Goal: Task Accomplishment & Management: Manage account settings

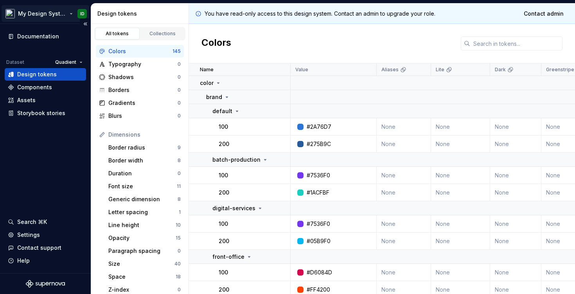
click at [83, 13] on html "My Design System ID Documentation Dataset Quadient Design tokens Components Ass…" at bounding box center [287, 147] width 575 height 294
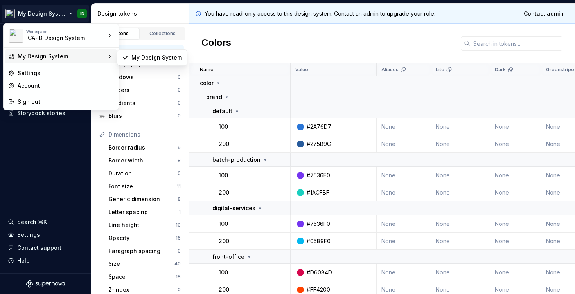
click at [113, 57] on icon at bounding box center [110, 56] width 8 height 8
click at [105, 54] on div "My Design System" at bounding box center [62, 56] width 88 height 8
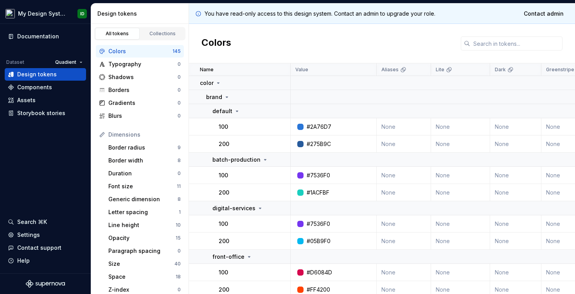
click at [83, 14] on html "My Design System ID Documentation Dataset Quadient Design tokens Components Ass…" at bounding box center [287, 147] width 575 height 294
click at [41, 87] on div "Components" at bounding box center [34, 87] width 35 height 8
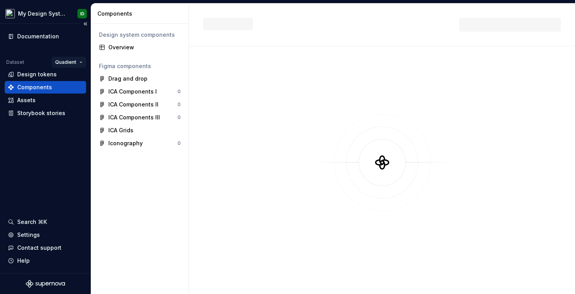
click at [68, 59] on html "My Design System ID Documentation Dataset Quadient Design tokens Components Ass…" at bounding box center [287, 147] width 575 height 294
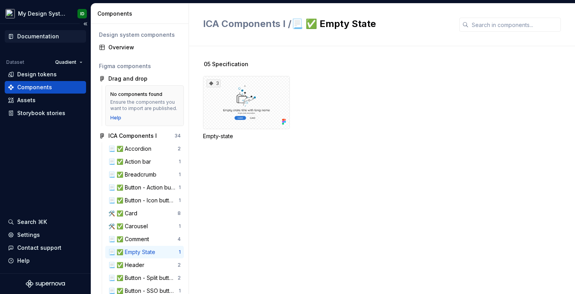
click at [49, 36] on html "My Design System ID Documentation Dataset Quadient Design tokens Components Ass…" at bounding box center [287, 147] width 575 height 294
click at [52, 34] on div "Documentation" at bounding box center [38, 36] width 42 height 8
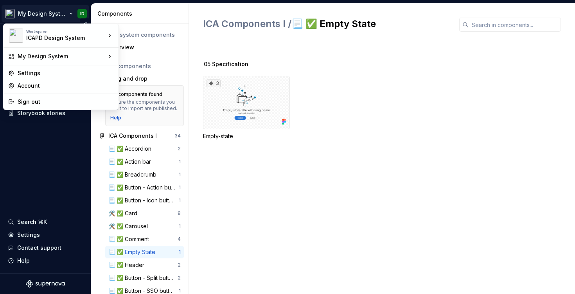
click at [67, 14] on html "My Design System ID Documentation Dataset Quadient Design tokens Components Ass…" at bounding box center [287, 147] width 575 height 294
click at [111, 56] on icon at bounding box center [110, 56] width 8 height 8
click at [35, 54] on div "My Design System" at bounding box center [62, 56] width 88 height 8
click at [32, 71] on div "Settings" at bounding box center [66, 73] width 96 height 8
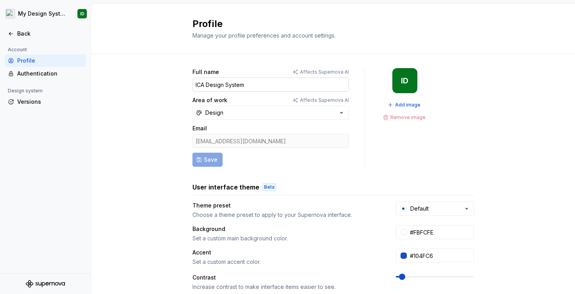
click at [243, 84] on input "ICA Design System" at bounding box center [271, 85] width 157 height 14
click at [250, 110] on button "Design" at bounding box center [271, 113] width 157 height 14
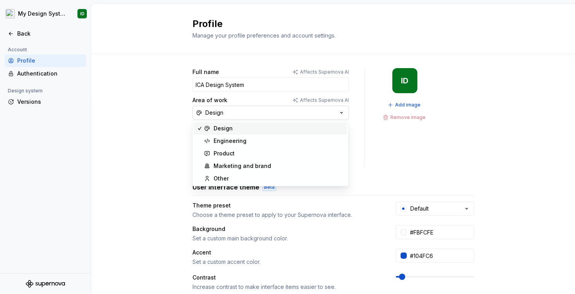
click at [250, 110] on button "Design" at bounding box center [271, 113] width 157 height 14
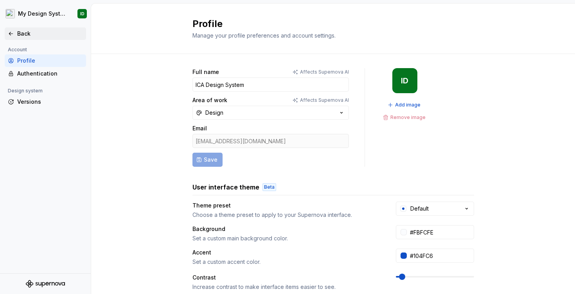
click at [9, 31] on icon at bounding box center [11, 34] width 6 height 6
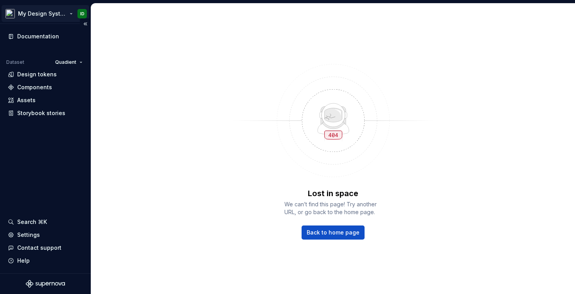
click at [68, 12] on html "My Design System ID Documentation Dataset Quadient Design tokens Components Ass…" at bounding box center [287, 147] width 575 height 294
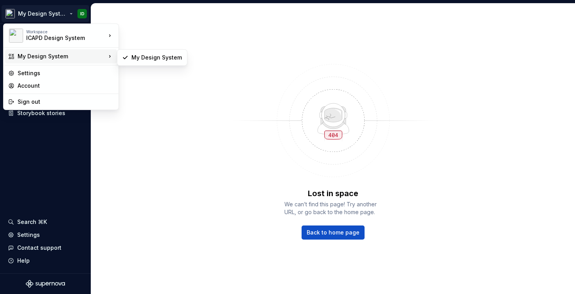
click at [105, 55] on div "My Design System" at bounding box center [62, 56] width 88 height 8
click at [142, 60] on div "My Design System" at bounding box center [157, 58] width 51 height 8
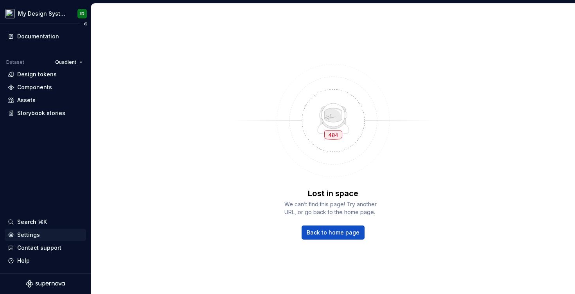
click at [30, 233] on div "Settings" at bounding box center [28, 235] width 23 height 8
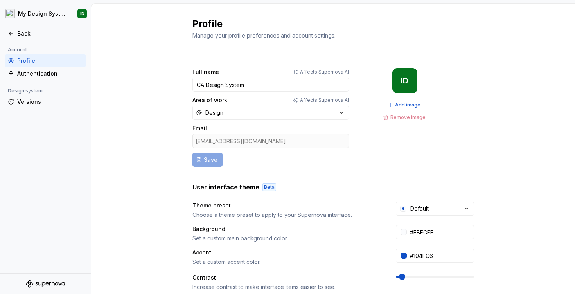
click at [407, 78] on div "ID" at bounding box center [404, 81] width 7 height 6
click at [9, 37] on div "Back" at bounding box center [45, 34] width 75 height 8
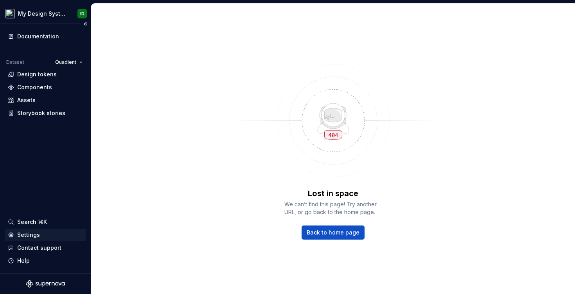
click at [50, 235] on div "Settings" at bounding box center [45, 235] width 75 height 8
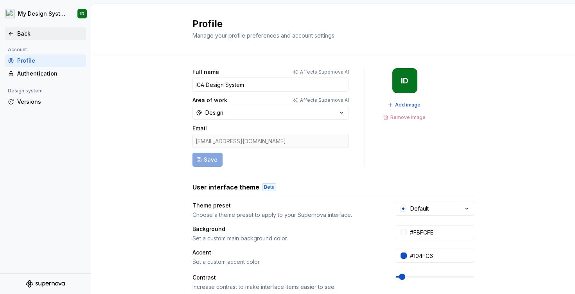
click at [13, 32] on icon at bounding box center [11, 34] width 6 height 6
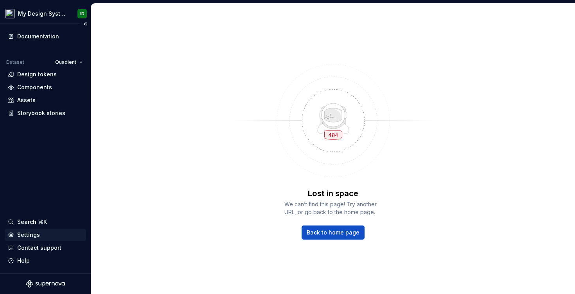
click at [38, 234] on div "Settings" at bounding box center [28, 235] width 23 height 8
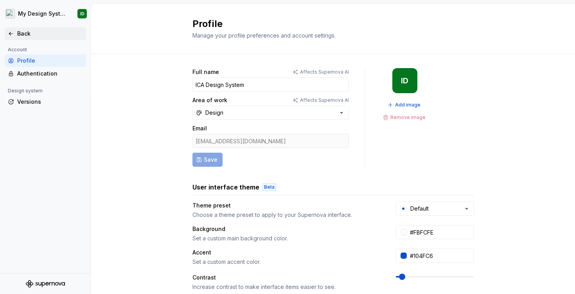
click at [17, 37] on div "Back" at bounding box center [50, 34] width 66 height 8
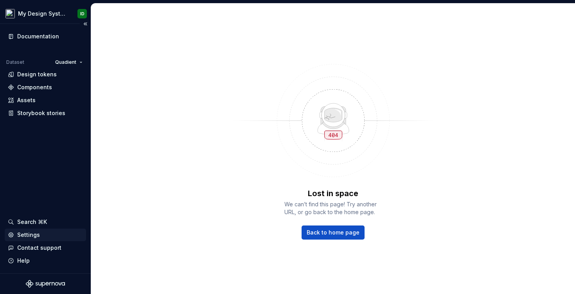
click at [34, 233] on div "Settings" at bounding box center [28, 235] width 23 height 8
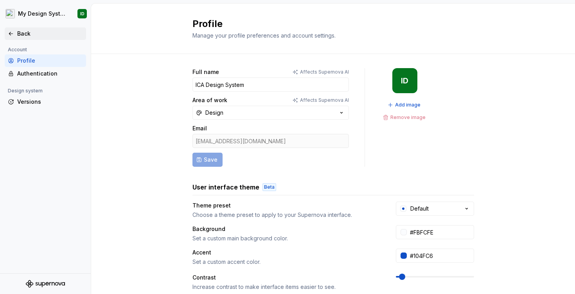
click at [33, 36] on div "Back" at bounding box center [50, 34] width 66 height 8
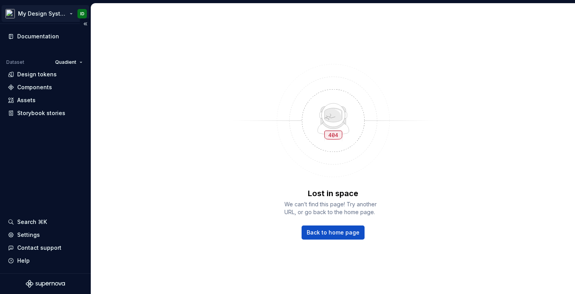
click at [70, 12] on html "My Design System ID Documentation Dataset Quadient Design tokens Components Ass…" at bounding box center [287, 147] width 575 height 294
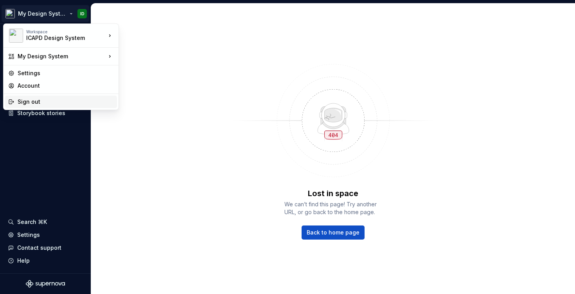
click at [59, 102] on div "Sign out" at bounding box center [66, 102] width 96 height 8
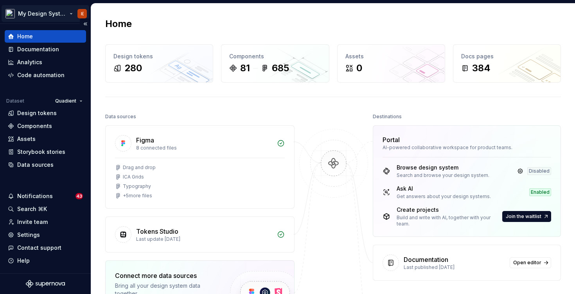
click at [70, 13] on html "My Design System I( Home Documentation Analytics Code automation Dataset Quadie…" at bounding box center [287, 147] width 575 height 294
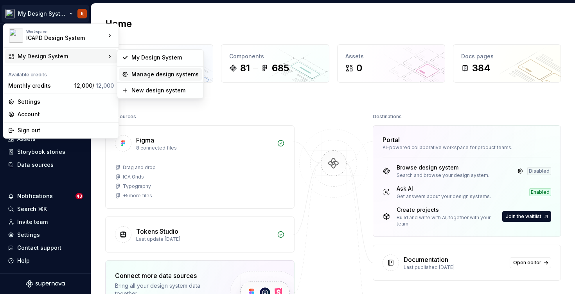
click at [149, 76] on div "Manage design systems" at bounding box center [165, 74] width 67 height 8
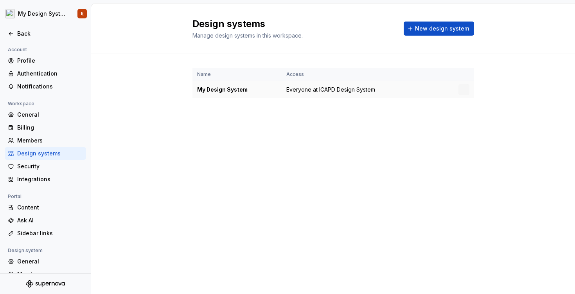
click at [207, 88] on div "My Design System" at bounding box center [237, 90] width 80 height 8
click at [467, 90] on html "My Design System I( Back Account Profile Authentication Notifications Workspace…" at bounding box center [287, 147] width 575 height 294
click at [218, 88] on html "My Design System I( Back Account Profile Authentication Notifications Workspace…" at bounding box center [287, 147] width 575 height 294
click at [223, 90] on div "My Design System" at bounding box center [237, 90] width 80 height 8
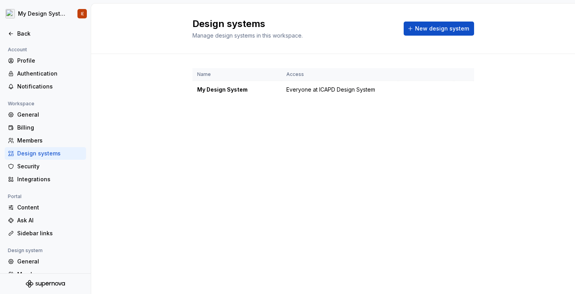
click at [231, 169] on div "Design systems Manage design systems in this workspace. New design system Name …" at bounding box center [333, 149] width 484 height 290
click at [427, 27] on span "New design system" at bounding box center [442, 29] width 54 height 8
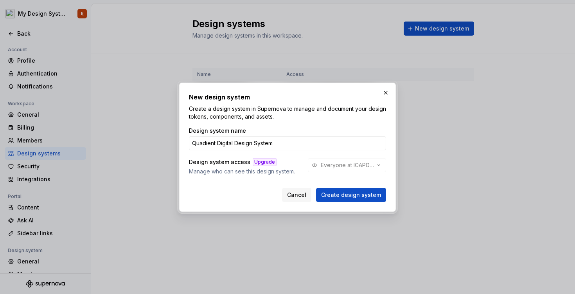
type input "Quadient Digital Design System"
click at [377, 166] on div "Design system access Upgrade Manage who can see this design system. Everyone at…" at bounding box center [287, 166] width 197 height 17
click at [359, 193] on span "Create design system" at bounding box center [351, 195] width 60 height 8
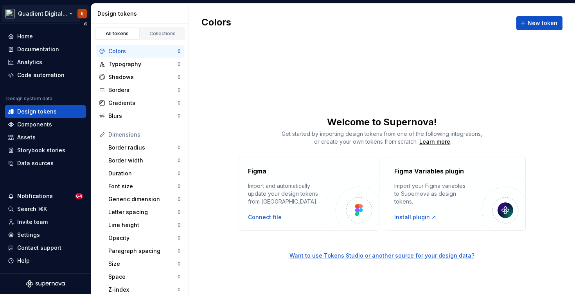
click at [69, 12] on html "Quadient Digital Design System I( Home Documentation Analytics Code automation …" at bounding box center [287, 147] width 575 height 294
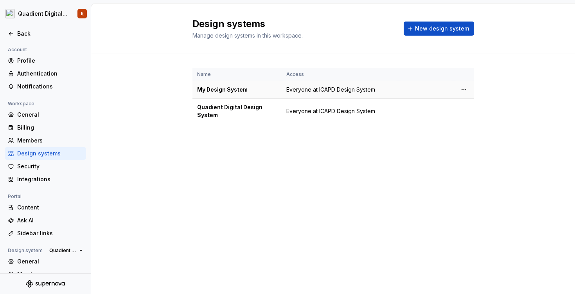
click at [225, 88] on div "My Design System" at bounding box center [237, 90] width 80 height 8
click at [463, 89] on html "Quadient Digital Design System I( Back Account Profile Authentication Notificat…" at bounding box center [287, 147] width 575 height 294
click at [483, 120] on div "Design system settings" at bounding box center [510, 118] width 74 height 8
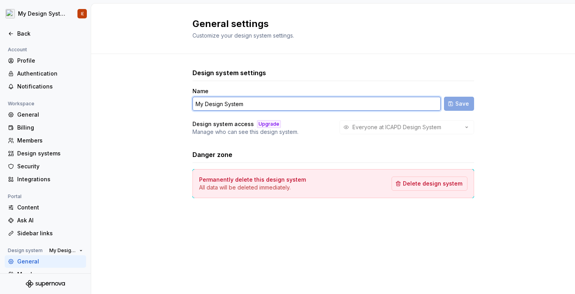
drag, startPoint x: 244, startPoint y: 103, endPoint x: 181, endPoint y: 103, distance: 63.0
click at [181, 103] on div "Design system settings Name My Design System Save Design system access Upgrade …" at bounding box center [333, 141] width 484 height 174
type input "Q"
click at [214, 105] on input "ICA Design Sys" at bounding box center [317, 104] width 249 height 14
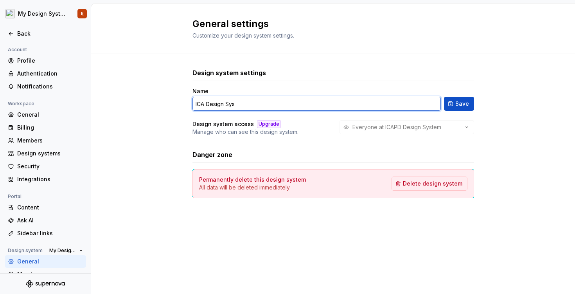
click at [214, 105] on input "ICA Design Sys" at bounding box center [317, 104] width 249 height 14
click at [245, 104] on input "ICA Design Sys" at bounding box center [317, 104] width 249 height 14
click at [204, 101] on input "ICA Design System" at bounding box center [317, 104] width 249 height 14
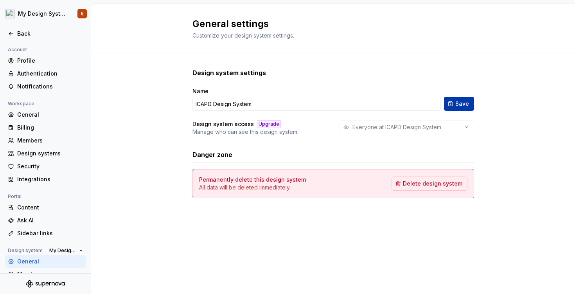
click at [465, 106] on span "Save" at bounding box center [463, 104] width 14 height 8
type input "ICAPD Design System"
click at [18, 35] on div "Back" at bounding box center [50, 34] width 66 height 8
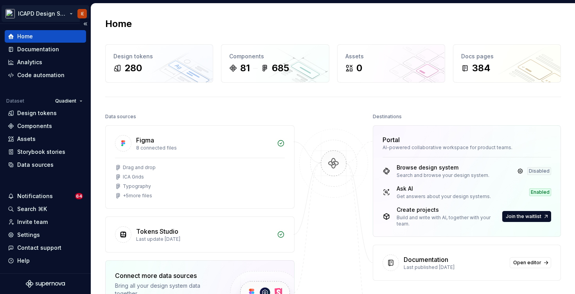
click at [68, 12] on html "ICAPD Design System I( Home Documentation Analytics Code automation Dataset Qua…" at bounding box center [287, 147] width 575 height 294
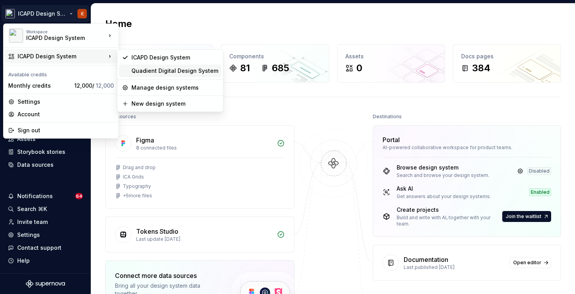
click at [168, 70] on div "Quadient Digital Design System" at bounding box center [175, 71] width 87 height 8
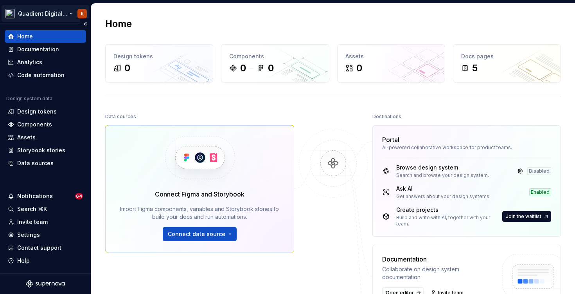
click at [56, 13] on html "Quadient Digital Design System I( Home Documentation Analytics Code automation …" at bounding box center [287, 147] width 575 height 294
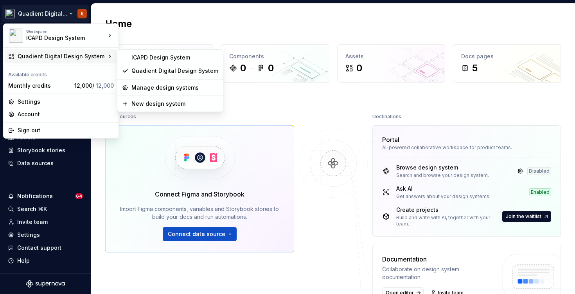
click at [277, 122] on html "Quadient Digital Design System I( Home Documentation Analytics Code automation …" at bounding box center [287, 147] width 575 height 294
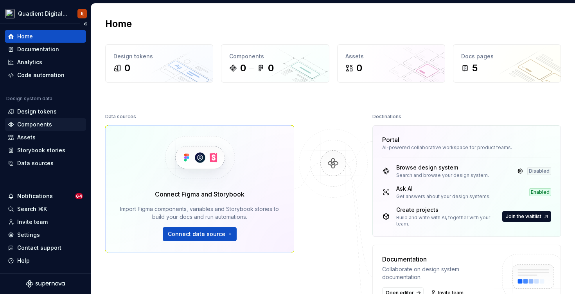
click at [39, 124] on div "Components" at bounding box center [34, 125] width 35 height 8
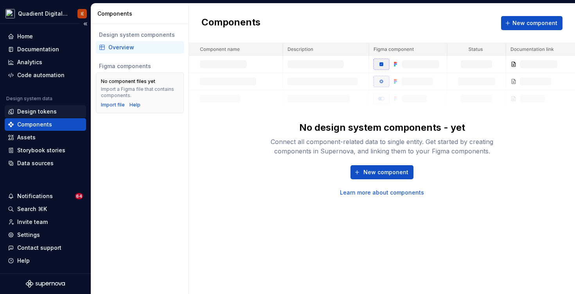
click at [34, 113] on div "Design tokens" at bounding box center [37, 112] width 40 height 8
